Goal: Browse casually: Explore the website without a specific task or goal

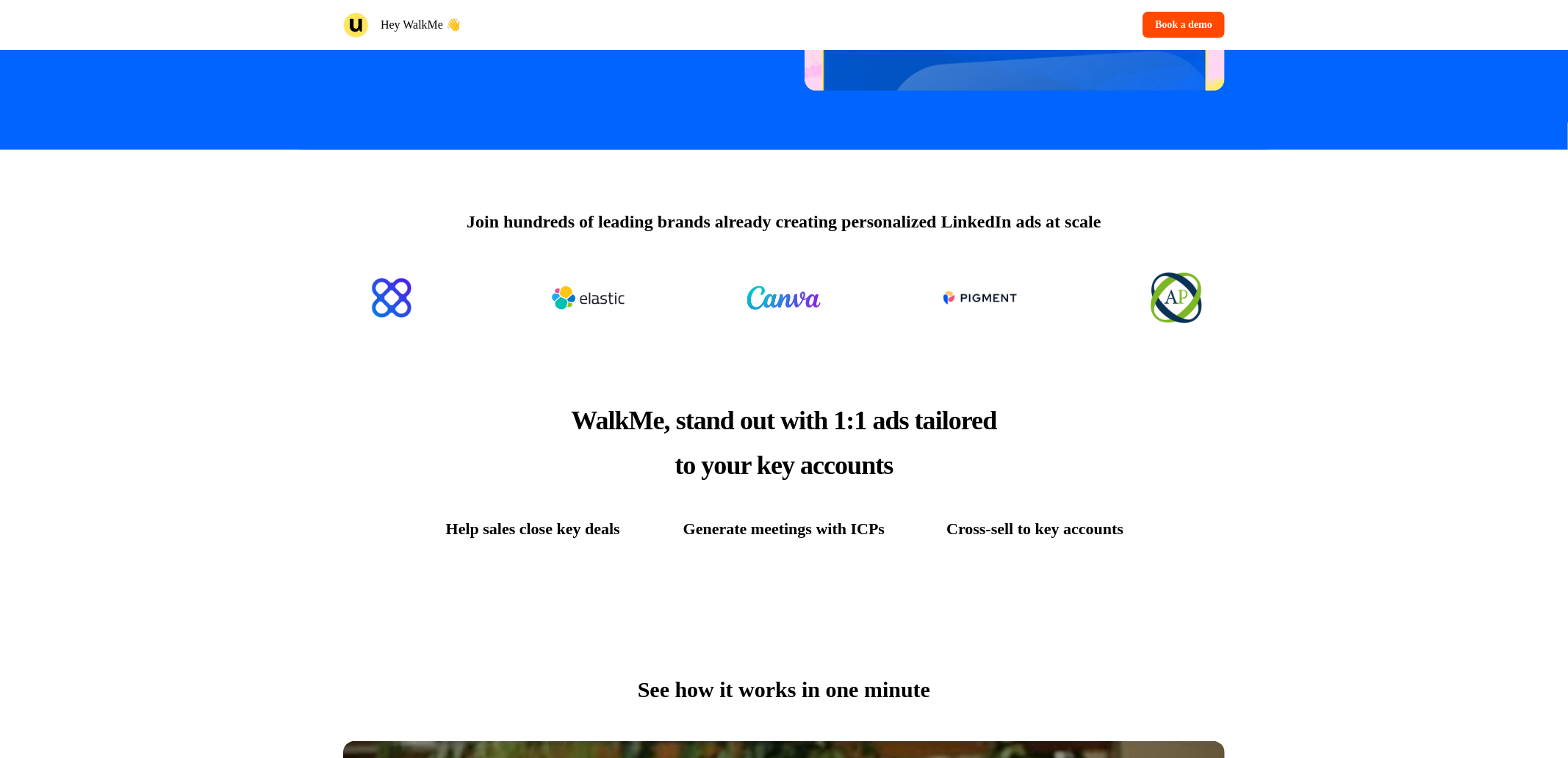
scroll to position [437, 0]
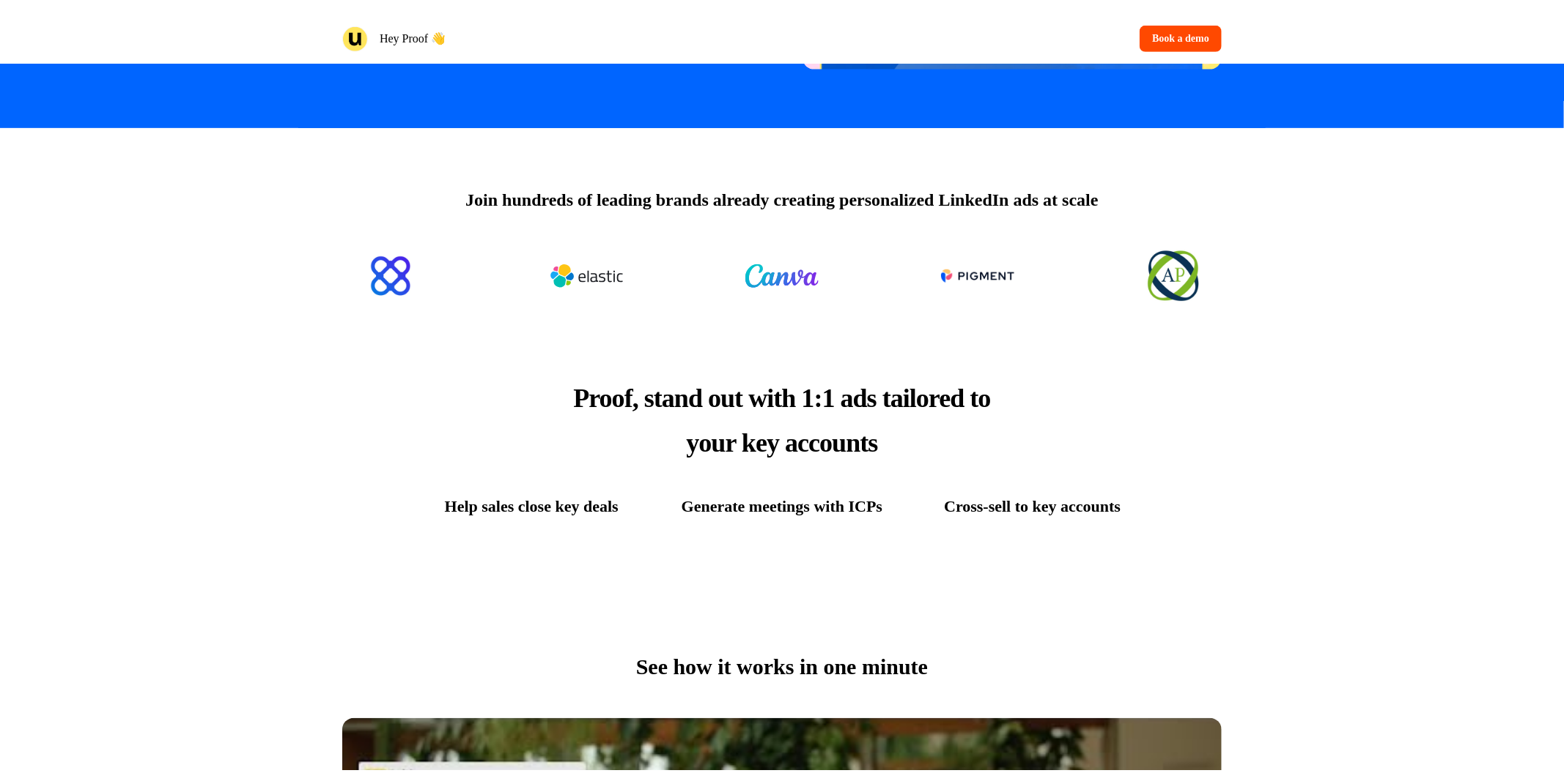
scroll to position [407, 0]
